Goal: Information Seeking & Learning: Check status

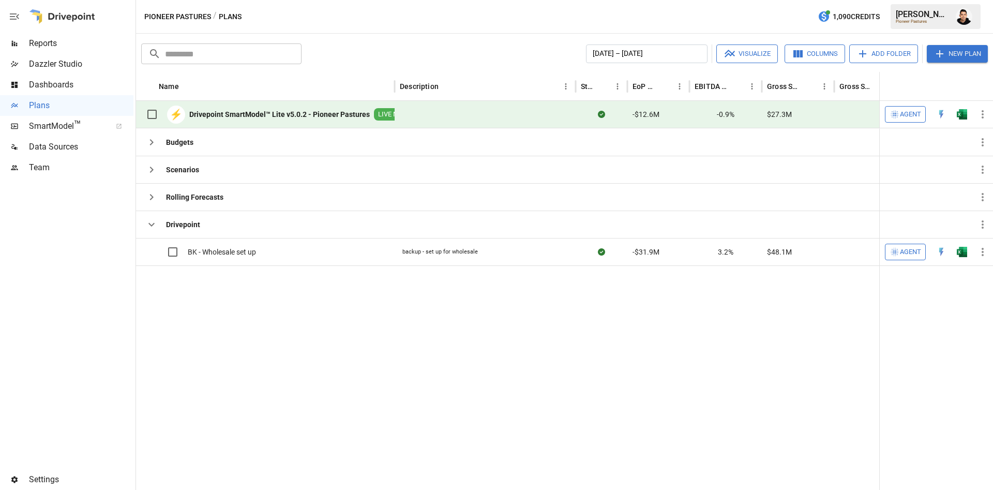
click at [966, 112] on img "Open in Excel" at bounding box center [962, 114] width 10 height 10
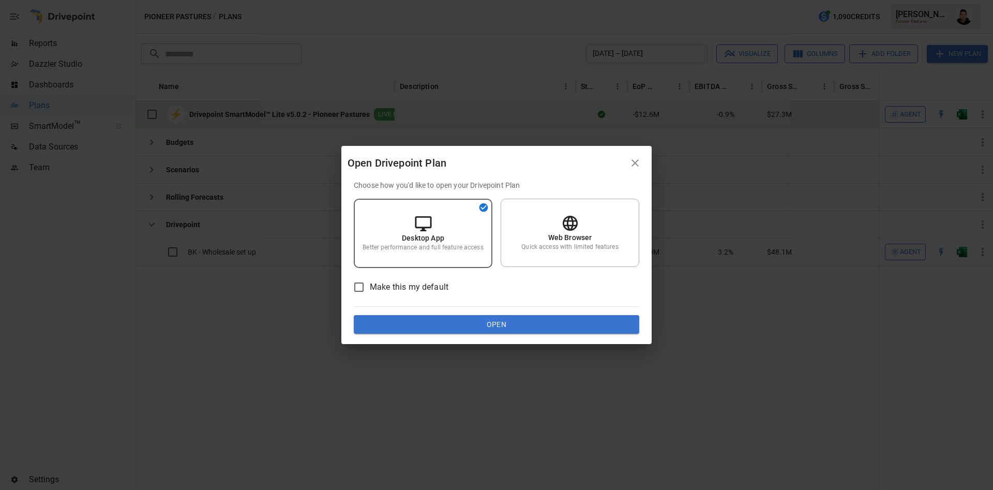
click at [485, 320] on button "Open" at bounding box center [497, 324] width 286 height 19
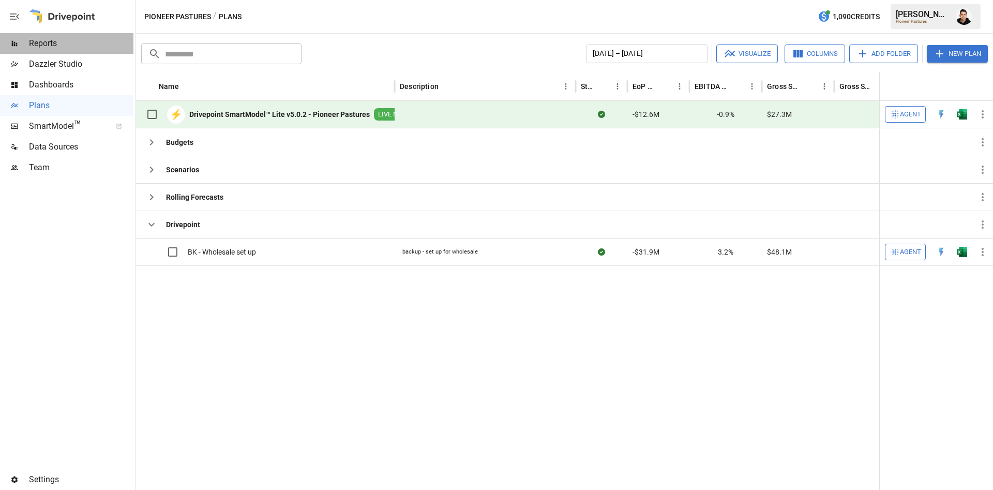
click at [50, 49] on span "Reports" at bounding box center [81, 43] width 104 height 12
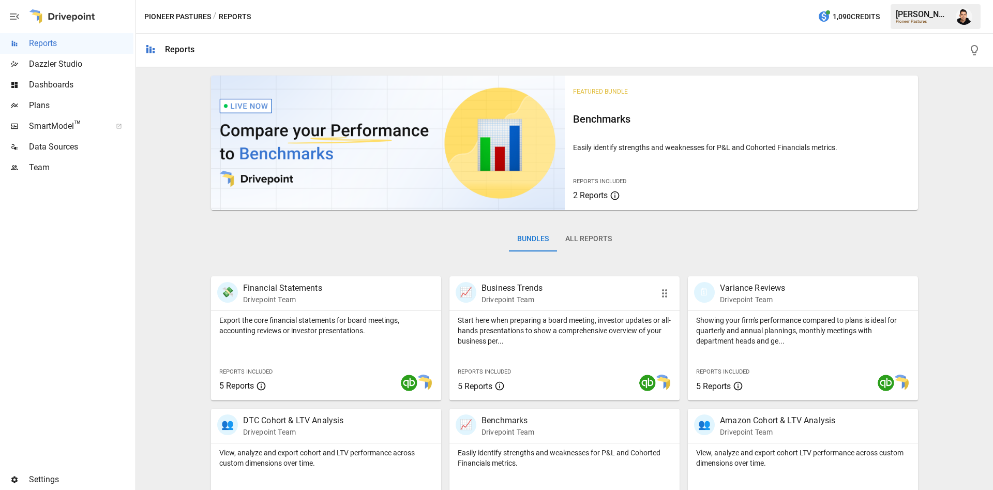
scroll to position [179, 0]
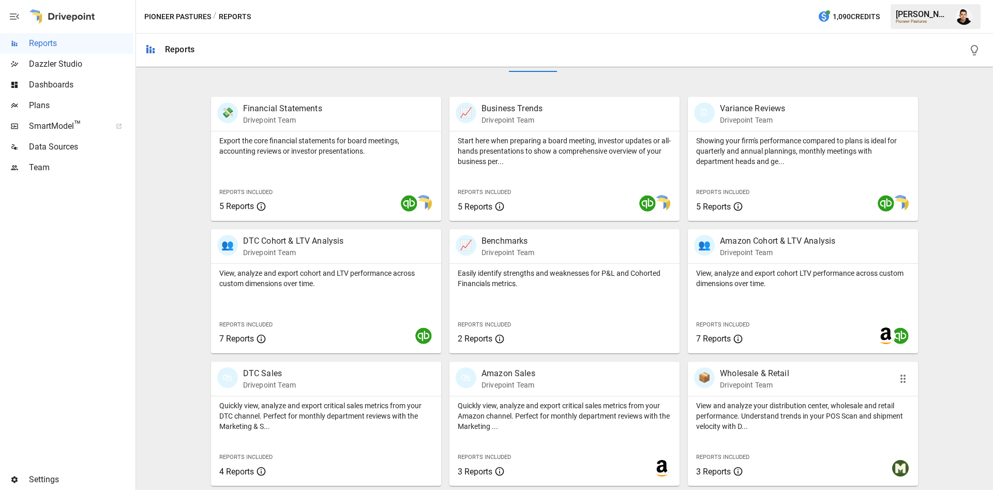
click at [810, 409] on p "View and analyze your distribution center, wholesale and retail performance. Un…" at bounding box center [803, 415] width 214 height 31
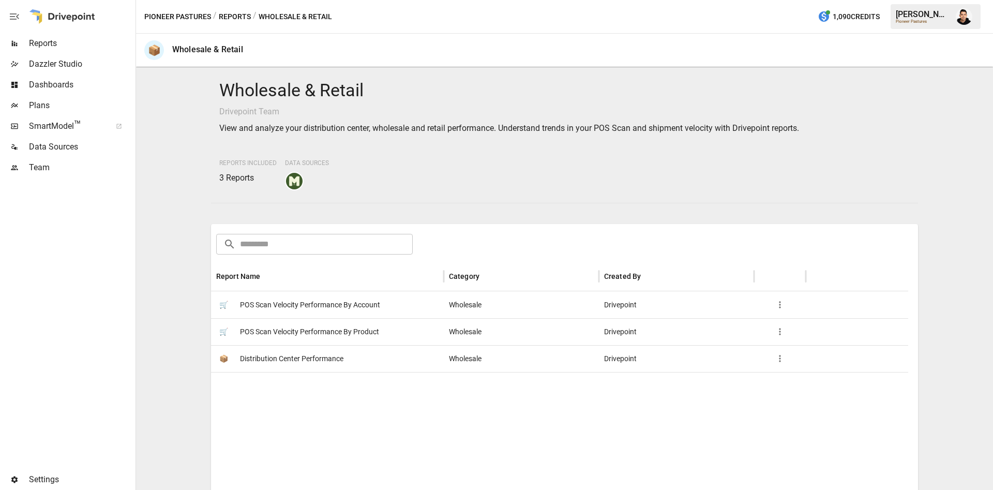
click at [342, 332] on span "POS Scan Velocity Performance By Product" at bounding box center [309, 332] width 139 height 26
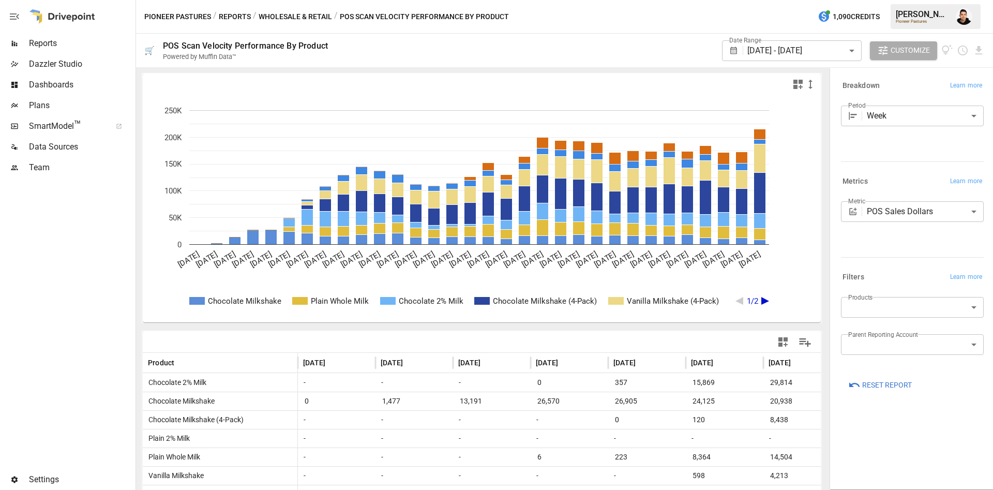
click at [879, 391] on span "Reset Report" at bounding box center [887, 385] width 50 height 13
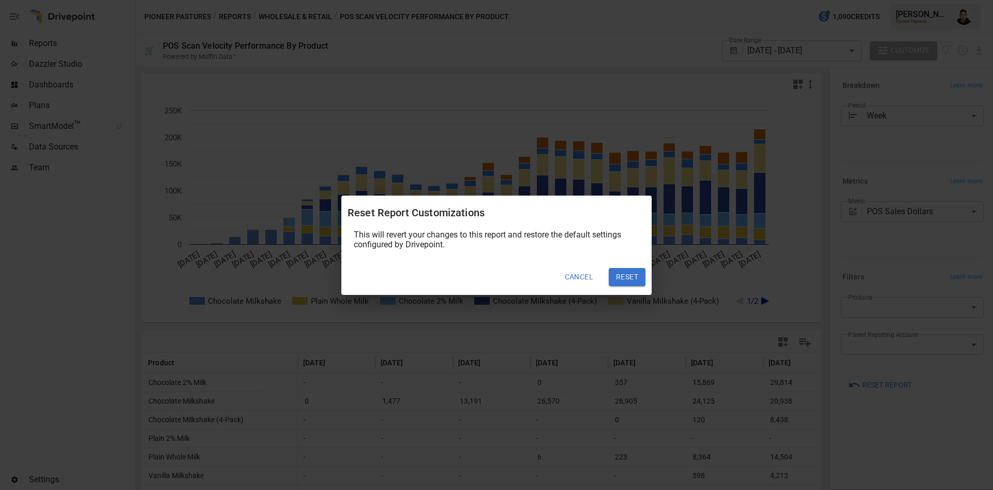
click at [629, 282] on button "Reset" at bounding box center [627, 277] width 37 height 19
type input "*****"
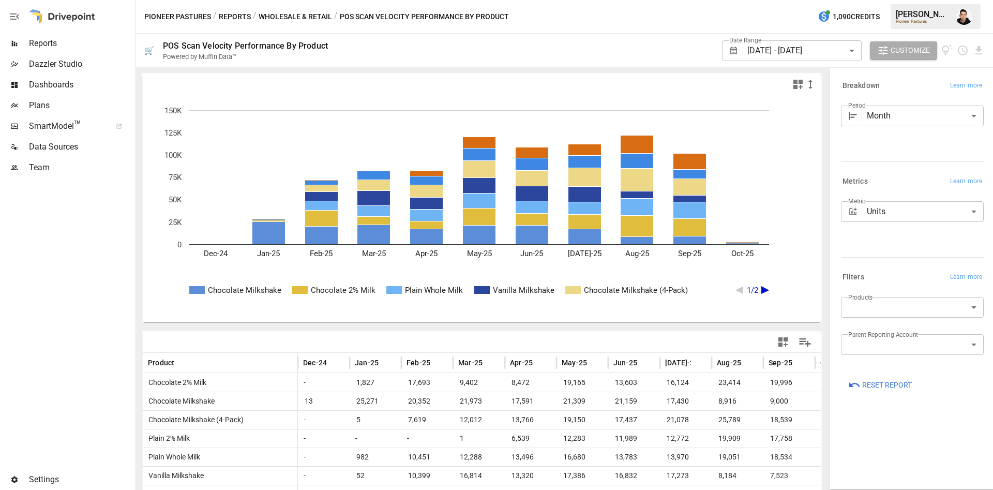
click at [965, 0] on body "Reports Dazzler Studio Dashboards Plans SmartModel ™ Data Sources Team Settings…" at bounding box center [496, 0] width 993 height 0
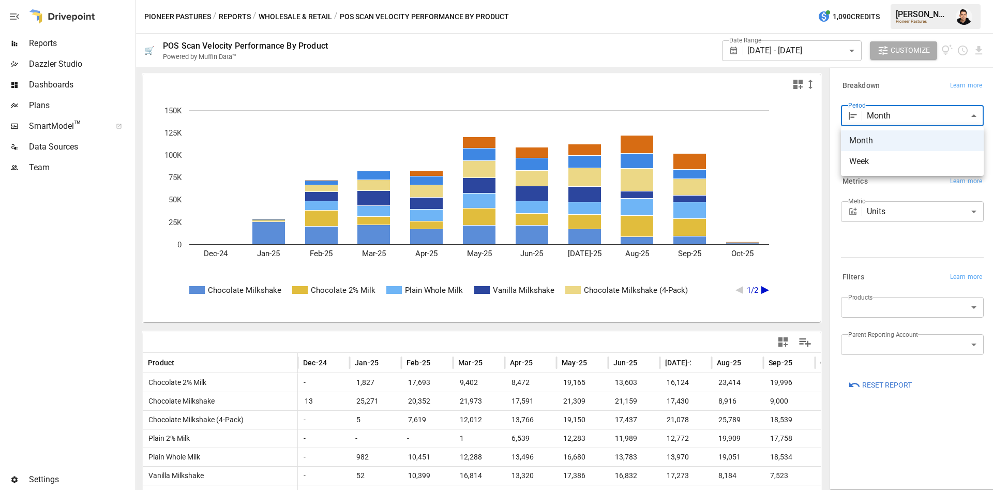
click at [910, 221] on div at bounding box center [496, 245] width 993 height 490
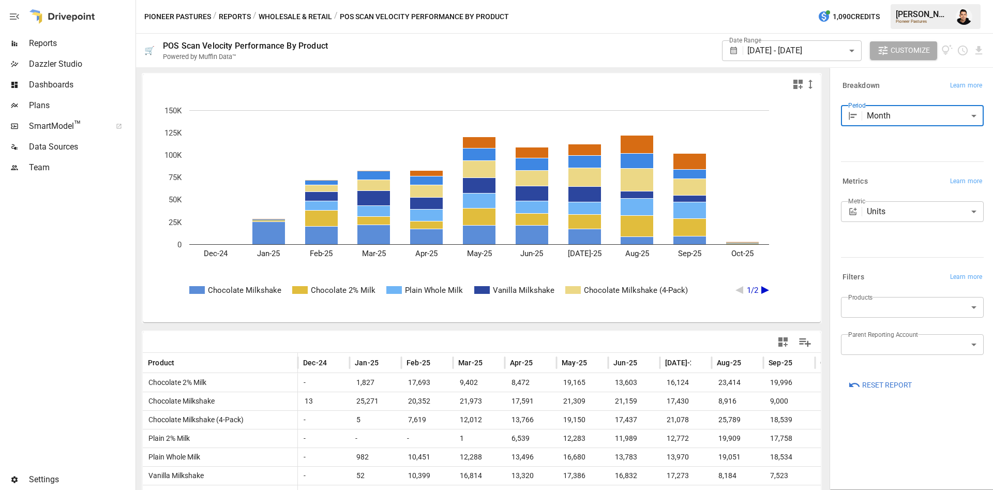
click at [909, 0] on body "Reports Dazzler Studio Dashboards Plans SmartModel ™ Data Sources Team Settings…" at bounding box center [496, 0] width 993 height 0
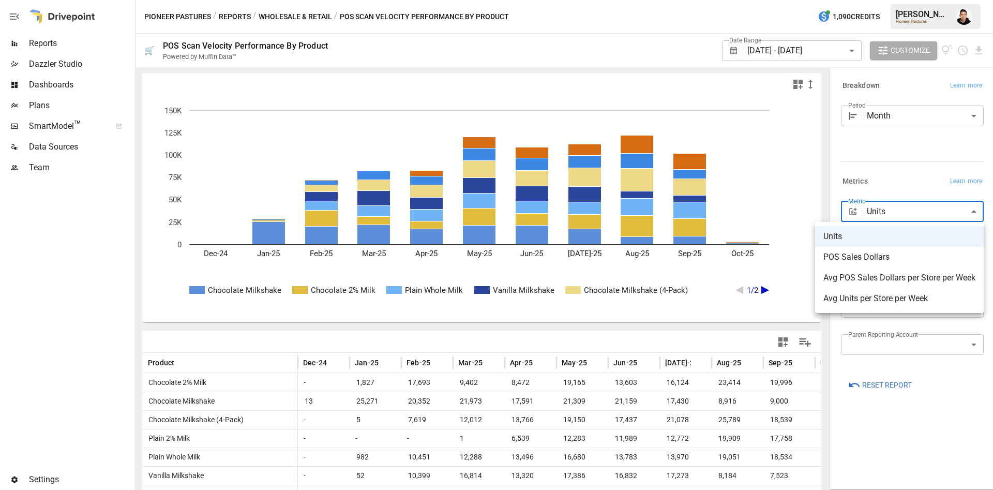
click at [884, 262] on span "POS Sales Dollars" at bounding box center [899, 257] width 152 height 12
type input "**********"
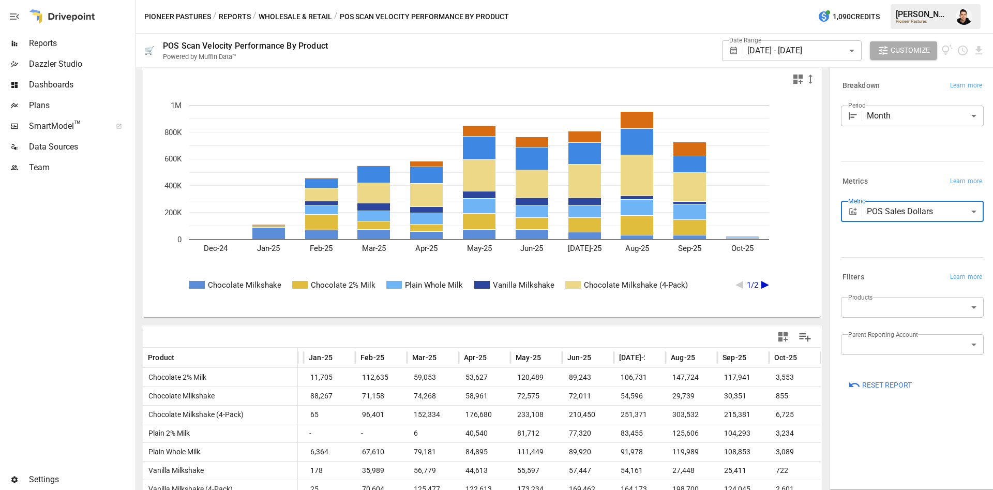
scroll to position [4, 0]
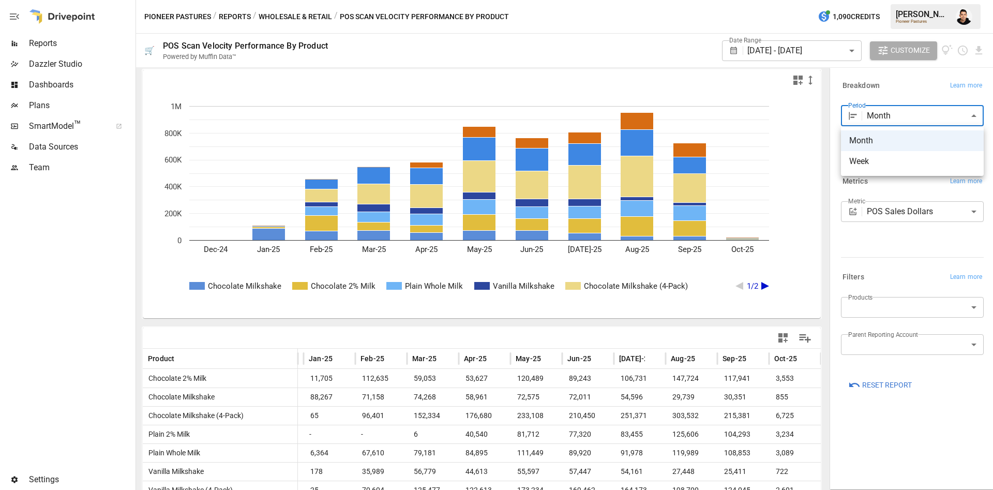
click at [890, 0] on body "Reports Dazzler Studio Dashboards Plans SmartModel ™ Data Sources Team Settings…" at bounding box center [496, 0] width 993 height 0
click at [883, 160] on span "Week" at bounding box center [912, 161] width 126 height 12
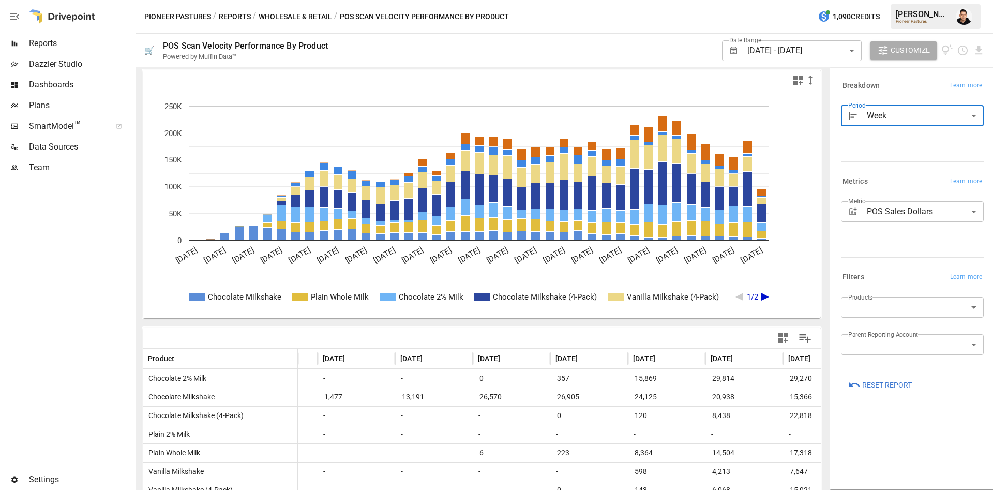
click at [927, 0] on body "Reports Dazzler Studio Dashboards Plans SmartModel ™ Data Sources Team Settings…" at bounding box center [496, 0] width 993 height 0
click at [903, 139] on span "Month" at bounding box center [912, 140] width 126 height 12
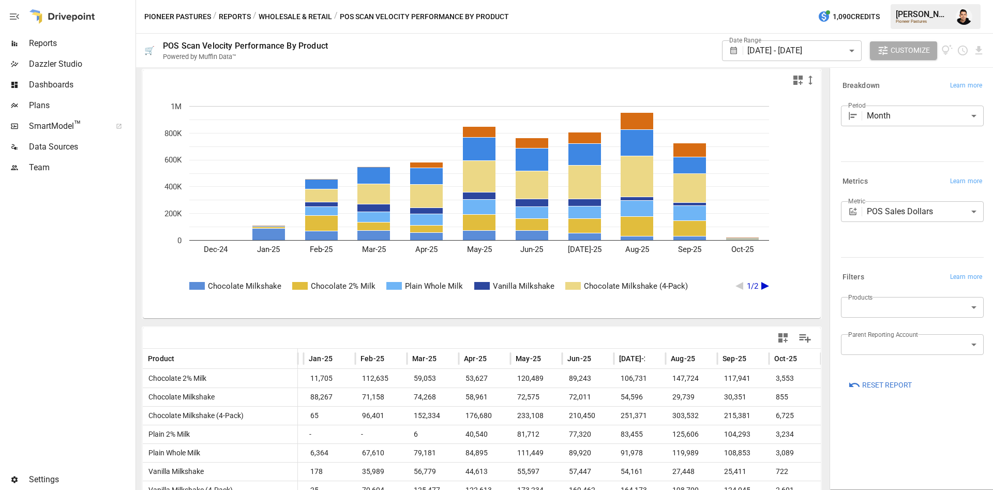
scroll to position [55, 0]
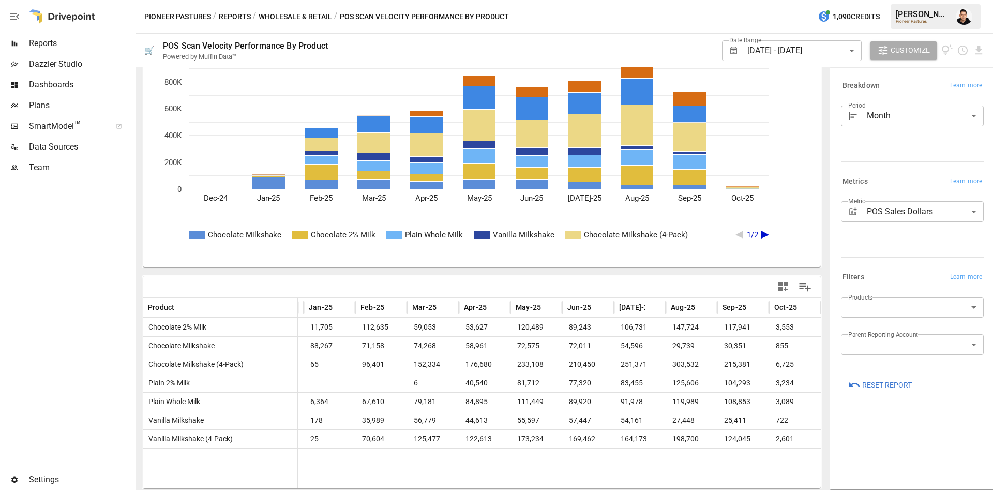
click at [317, 202] on text "Feb-25" at bounding box center [321, 197] width 23 height 9
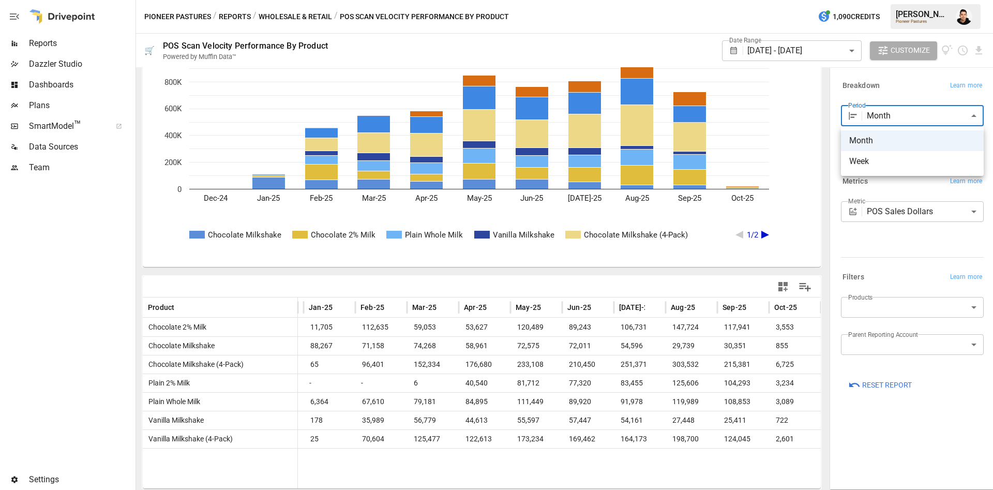
click at [903, 0] on body "Reports Dazzler Studio Dashboards Plans SmartModel ™ Data Sources Team Settings…" at bounding box center [496, 0] width 993 height 0
click at [893, 152] on li "Week" at bounding box center [912, 161] width 143 height 21
type input "****"
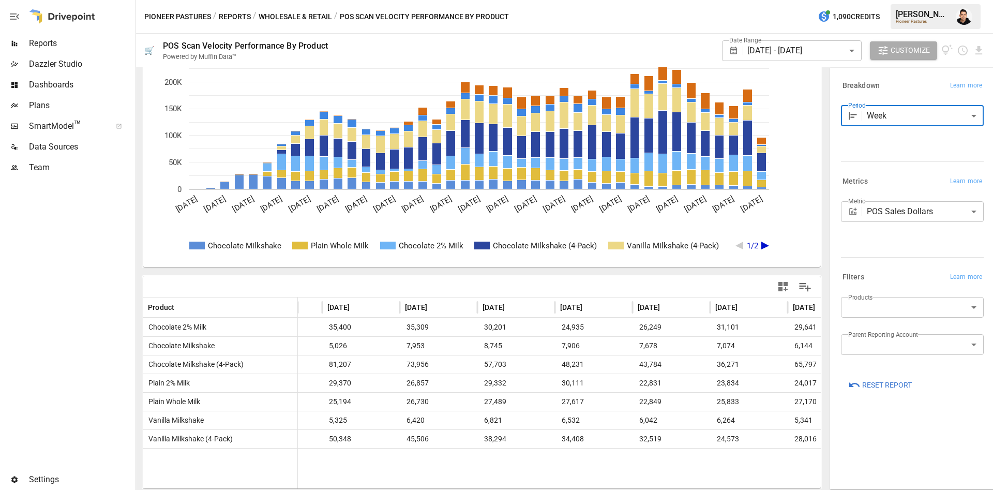
scroll to position [0, 2670]
